Goal: Find specific page/section

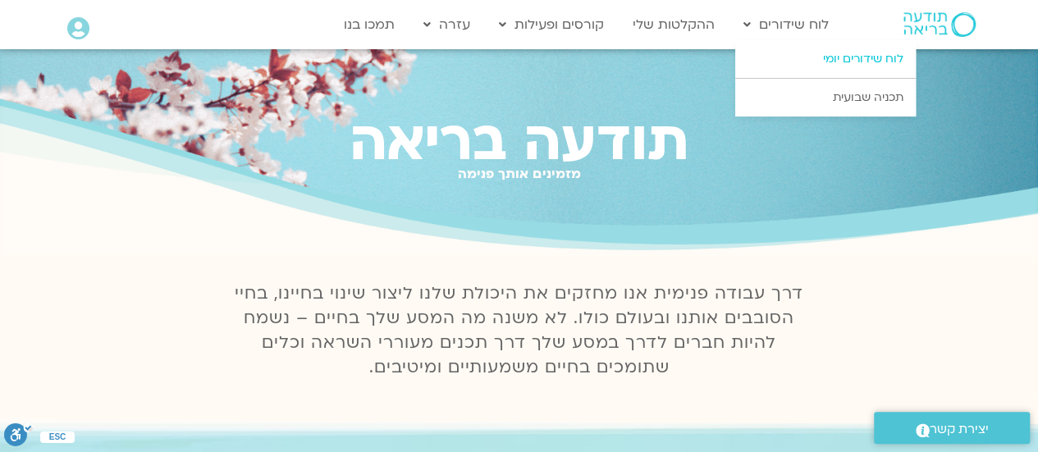
click at [851, 53] on link "לוח שידורים יומי" at bounding box center [825, 59] width 181 height 38
click at [850, 58] on link "לוח שידורים יומי" at bounding box center [825, 59] width 181 height 38
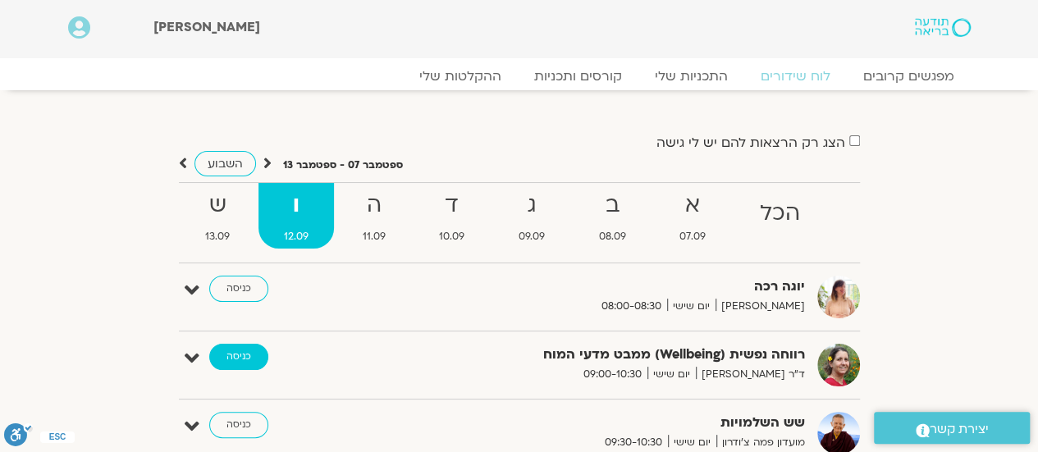
click at [241, 359] on link "כניסה" at bounding box center [238, 357] width 59 height 26
